Goal: Communication & Community: Answer question/provide support

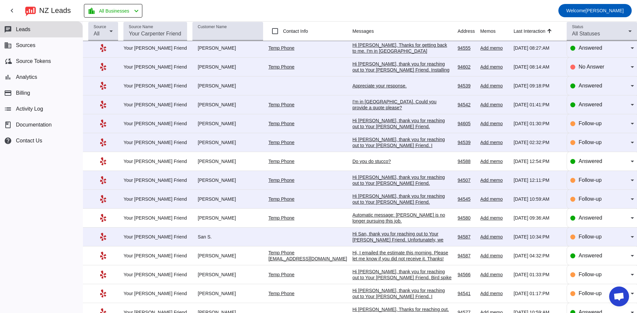
scroll to position [33, 0]
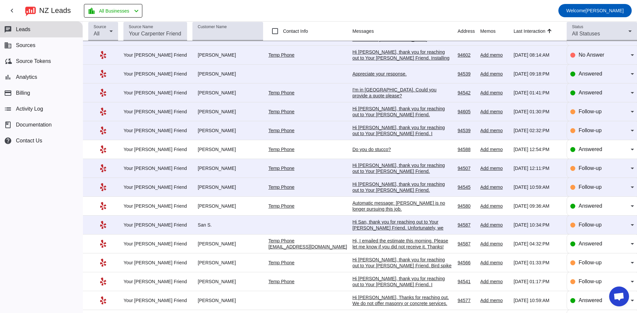
click at [399, 227] on div "Hi San, thank you for reaching out to Your [PERSON_NAME] Friend. Unfortunately,…" at bounding box center [402, 237] width 100 height 36
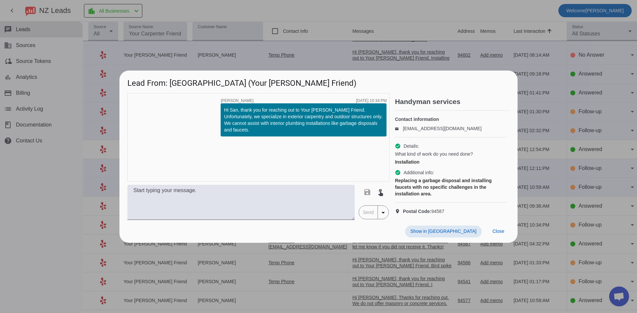
click at [285, 11] on div at bounding box center [318, 156] width 637 height 313
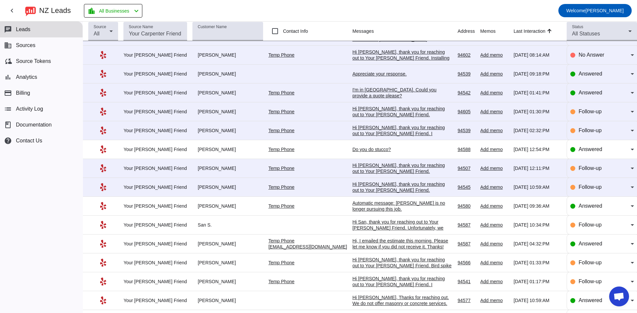
click at [387, 185] on div "Hi [PERSON_NAME], thank you for reaching out to Your [PERSON_NAME] Friend. Unfo…" at bounding box center [402, 196] width 100 height 30
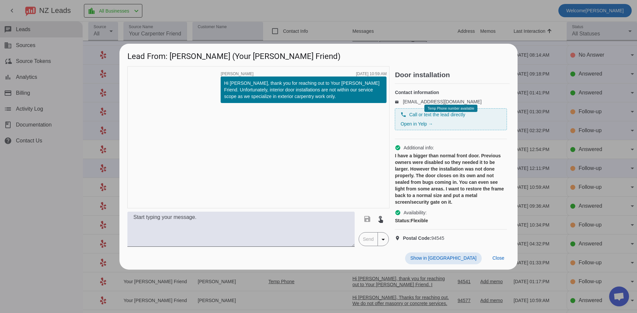
drag, startPoint x: 361, startPoint y: 19, endPoint x: 360, endPoint y: 53, distance: 33.8
click at [360, 19] on div at bounding box center [318, 156] width 637 height 313
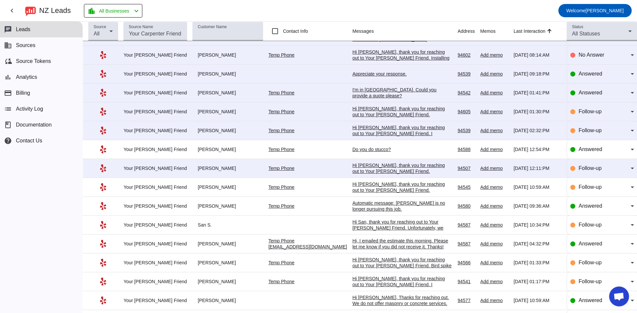
click at [375, 168] on div "Hi [PERSON_NAME], thank you for reaching out to Your [PERSON_NAME] Friend. Unfo…" at bounding box center [402, 181] width 100 height 36
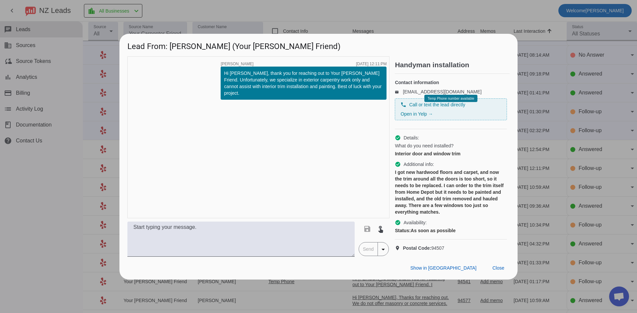
click at [306, 12] on div at bounding box center [318, 156] width 637 height 313
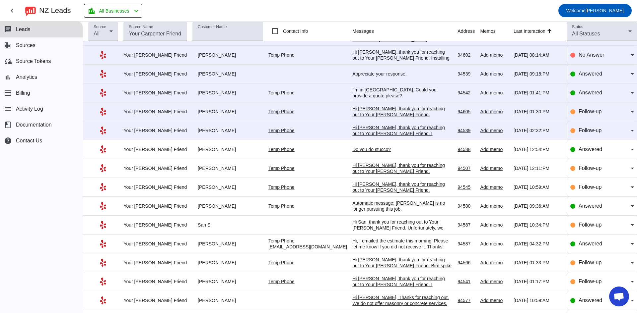
click at [355, 148] on div "Do you do stucco?" at bounding box center [402, 150] width 100 height 6
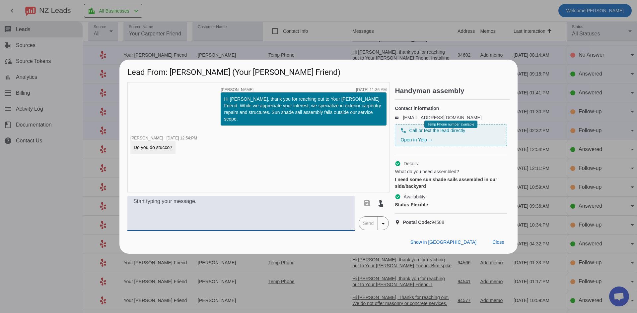
click at [285, 215] on textarea at bounding box center [240, 213] width 227 height 35
type textarea "Hi, We do not do stucco. Thanks!"
click at [364, 229] on span "Send" at bounding box center [368, 223] width 19 height 13
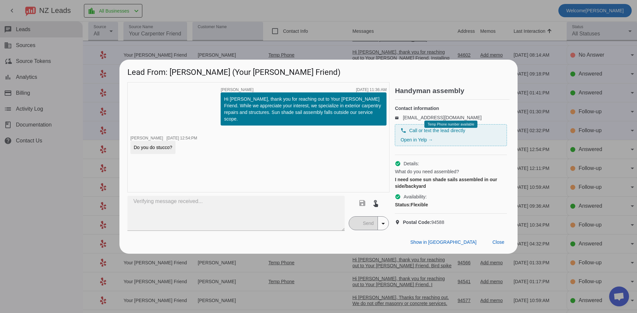
scroll to position [0, 0]
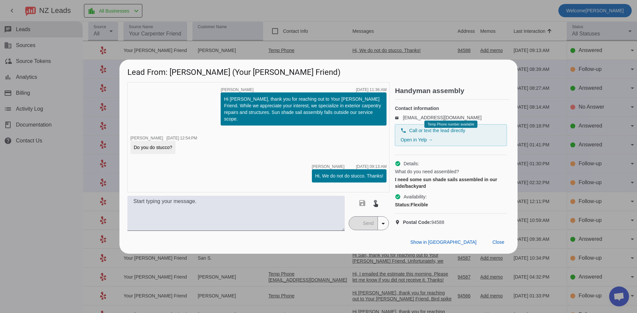
click at [311, 10] on div at bounding box center [318, 156] width 637 height 313
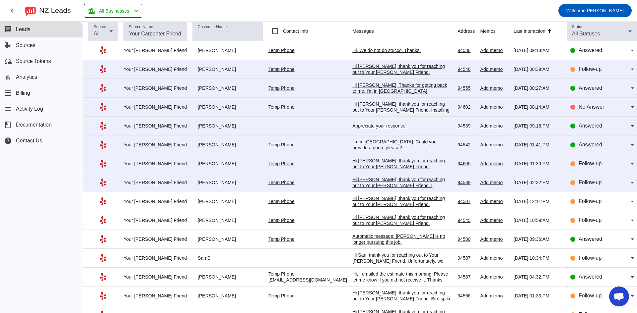
click at [354, 179] on div "Hi [PERSON_NAME], thank you for reaching out to Your [PERSON_NAME] Friend. I ap…" at bounding box center [402, 192] width 100 height 30
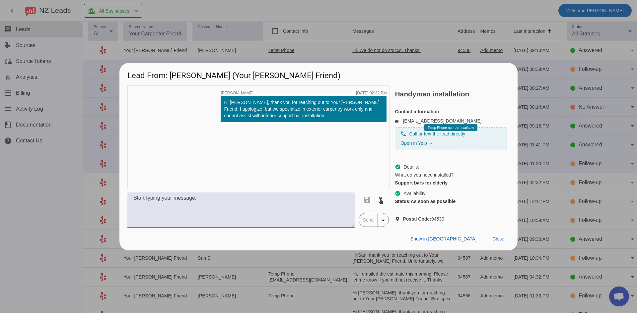
click at [322, 16] on div at bounding box center [318, 156] width 637 height 313
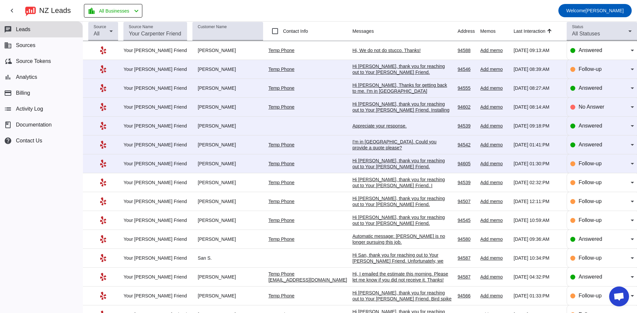
click at [370, 165] on div "Hi [PERSON_NAME], thank you for reaching out to Your [PERSON_NAME] Friend. Unfo…" at bounding box center [402, 173] width 100 height 30
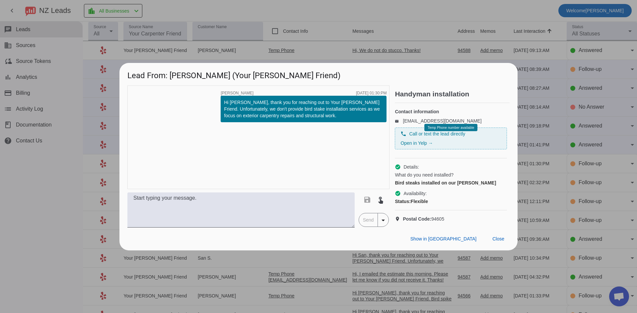
click at [381, 31] on div at bounding box center [318, 156] width 637 height 313
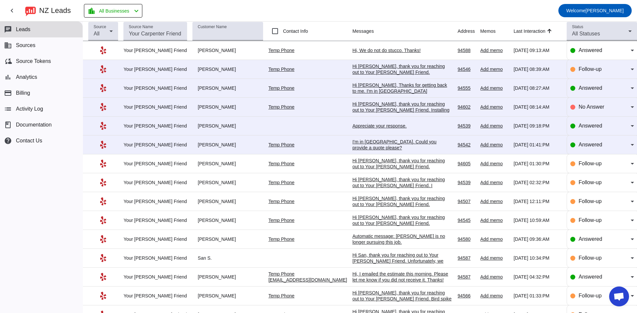
click at [369, 141] on div "I'm in [GEOGRAPHIC_DATA]. Could you provide a quote please?" at bounding box center [402, 145] width 100 height 12
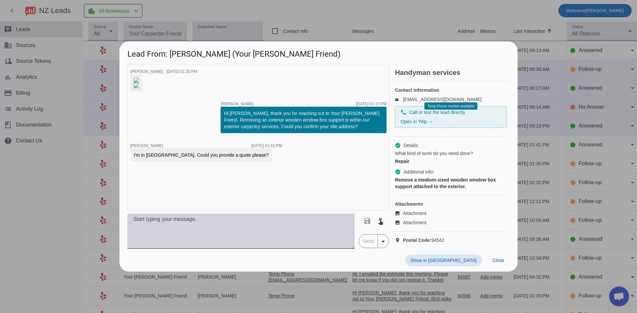
click at [242, 249] on textarea at bounding box center [240, 231] width 227 height 35
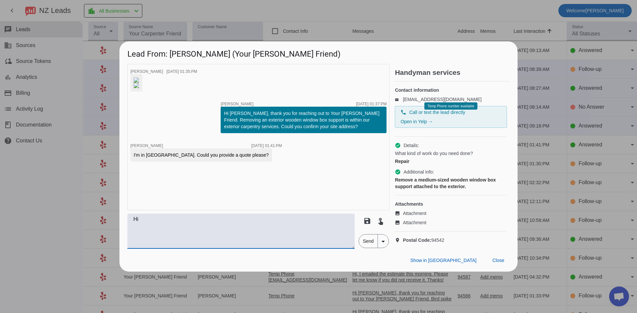
click at [139, 83] on img at bounding box center [136, 80] width 5 height 5
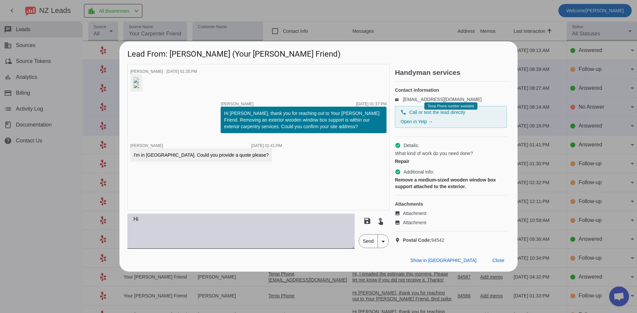
click at [165, 236] on textarea "Hi" at bounding box center [240, 231] width 227 height 35
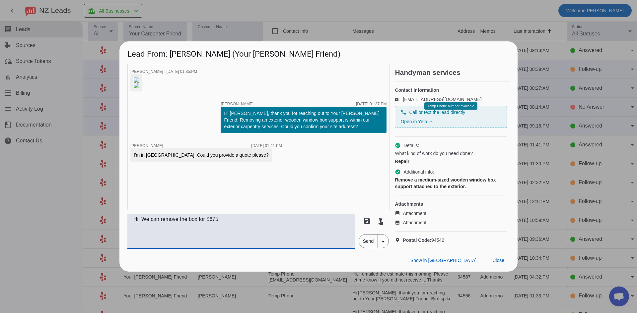
click at [139, 83] on img at bounding box center [136, 80] width 5 height 5
click at [241, 237] on textarea "Hi, We can remove the box for $675" at bounding box center [240, 231] width 227 height 35
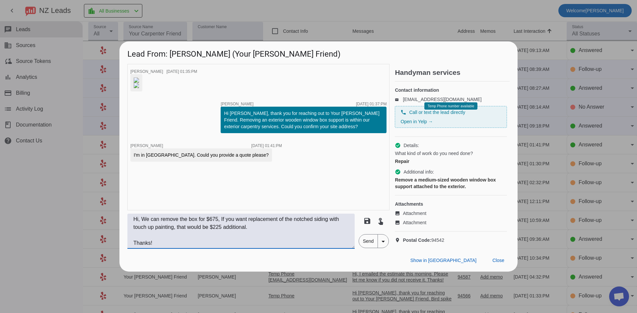
type textarea "Hi, We can remove the box for $675, If you want replacement of the notched sidi…"
click at [361, 248] on span "Send" at bounding box center [368, 241] width 19 height 13
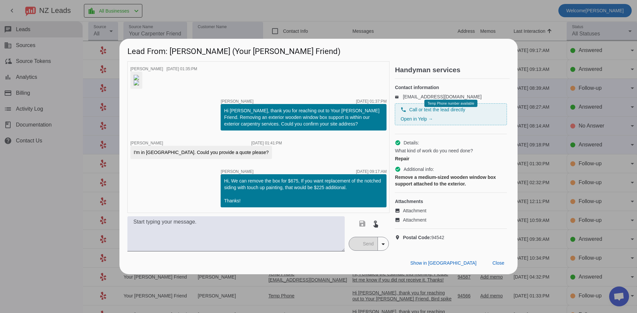
click at [56, 206] on div at bounding box center [318, 156] width 637 height 313
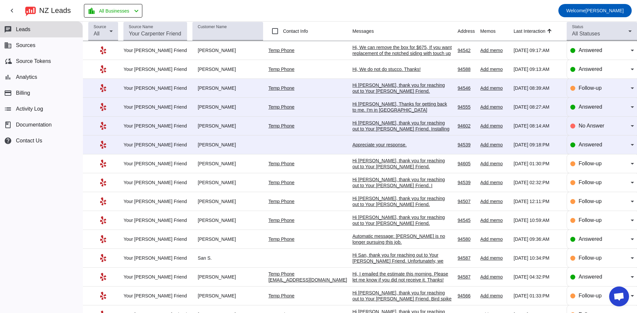
click at [360, 146] on div "Appreciate your response." at bounding box center [402, 145] width 100 height 6
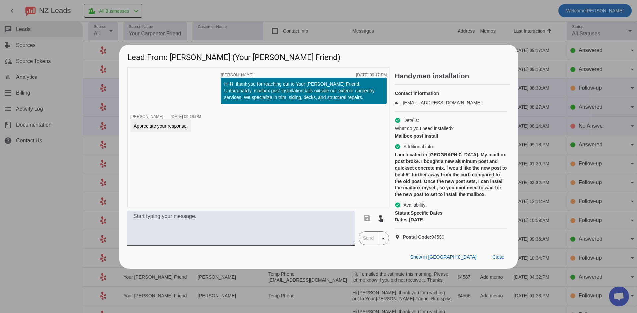
click at [74, 200] on div at bounding box center [318, 156] width 637 height 313
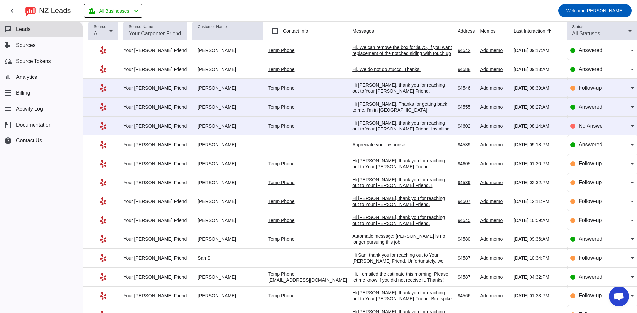
click at [362, 129] on div "Hi [PERSON_NAME], thank you for reaching out to Your [PERSON_NAME] Friend. Inst…" at bounding box center [402, 135] width 100 height 30
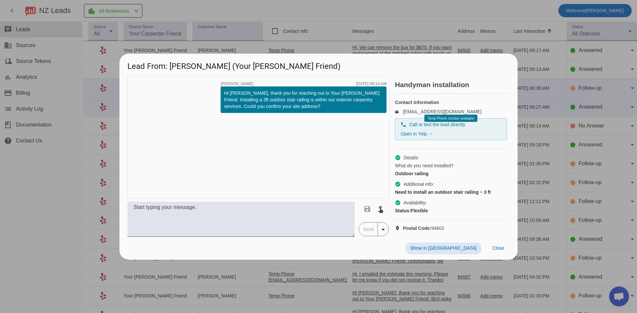
drag, startPoint x: 55, startPoint y: 180, endPoint x: 59, endPoint y: 178, distance: 4.2
click at [56, 180] on div at bounding box center [318, 156] width 637 height 313
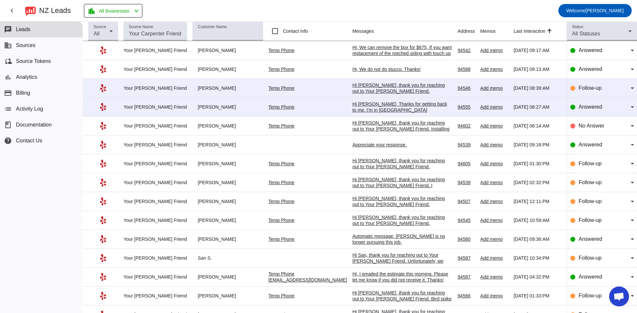
click at [363, 109] on div "Hi [PERSON_NAME], Thanks for getting back to me. I'm in [GEOGRAPHIC_DATA] ([STR…" at bounding box center [402, 110] width 100 height 18
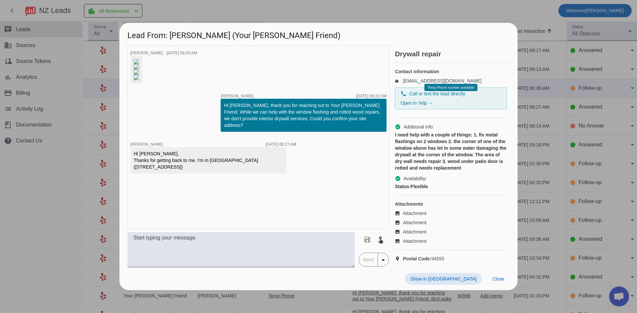
click at [139, 59] on img at bounding box center [136, 61] width 5 height 5
click at [139, 70] on img at bounding box center [136, 66] width 5 height 5
click at [139, 75] on img at bounding box center [136, 72] width 5 height 5
click at [265, 268] on textarea at bounding box center [240, 250] width 227 height 35
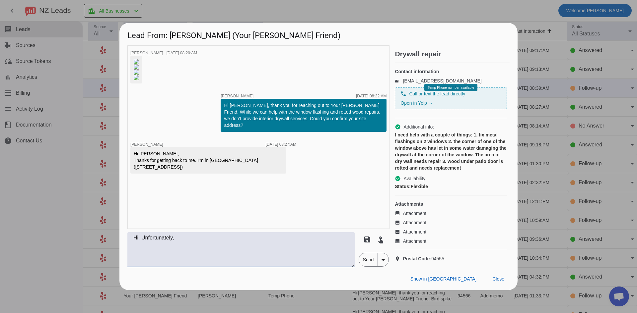
click at [195, 265] on textarea "Hi, Unfortunately," at bounding box center [240, 250] width 227 height 35
type textarea "Hi, Unfortunately, the scope is actually outside of the services we offer. I'm …"
click at [367, 267] on span "Send" at bounding box center [368, 259] width 19 height 13
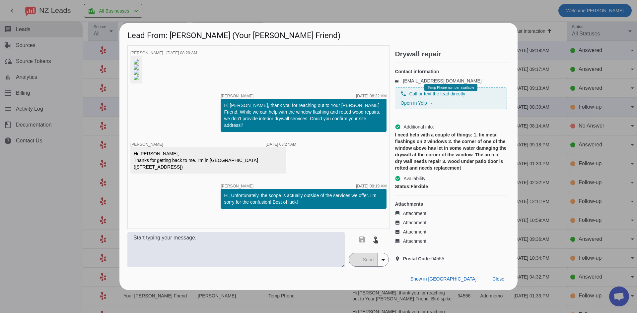
scroll to position [84, 0]
click at [61, 204] on div at bounding box center [318, 156] width 637 height 313
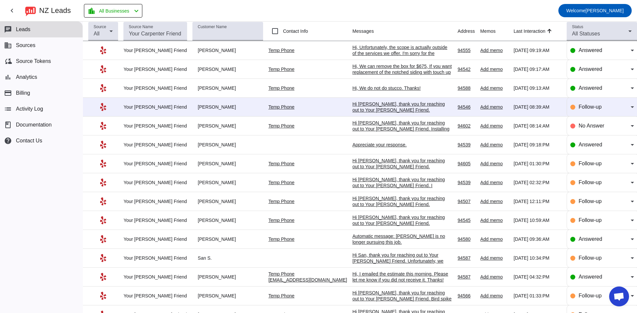
click at [394, 112] on div "Hi [PERSON_NAME], thank you for reaching out to Your [PERSON_NAME] Friend. Unfo…" at bounding box center [402, 119] width 100 height 36
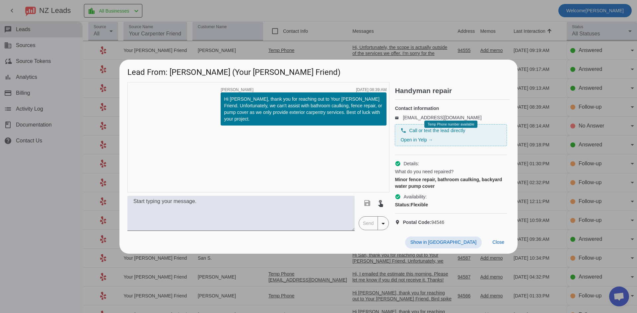
click at [76, 196] on div at bounding box center [318, 156] width 637 height 313
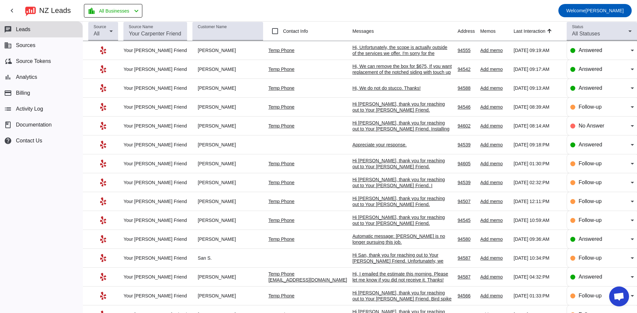
click at [398, 109] on div "Hi [PERSON_NAME], thank you for reaching out to Your [PERSON_NAME] Friend. Unfo…" at bounding box center [402, 119] width 100 height 36
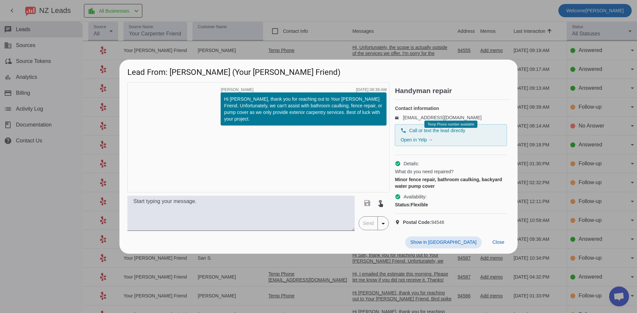
click at [55, 159] on div at bounding box center [318, 156] width 637 height 313
